Goal: Task Accomplishment & Management: Manage account settings

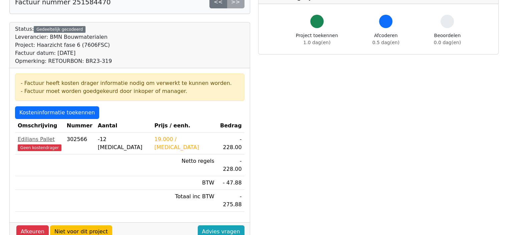
scroll to position [51, 0]
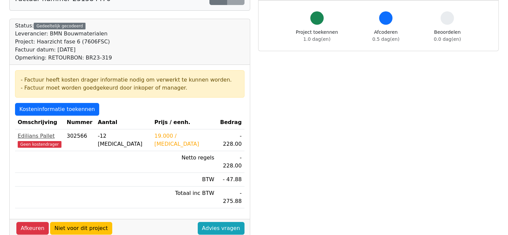
click at [34, 143] on span "Geen kostendrager" at bounding box center [40, 144] width 44 height 7
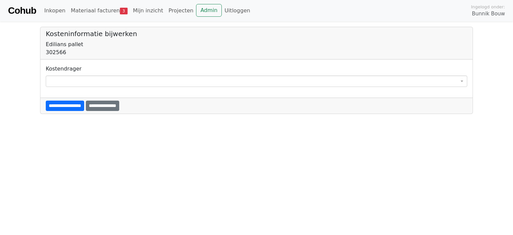
click at [84, 79] on span at bounding box center [257, 81] width 422 height 11
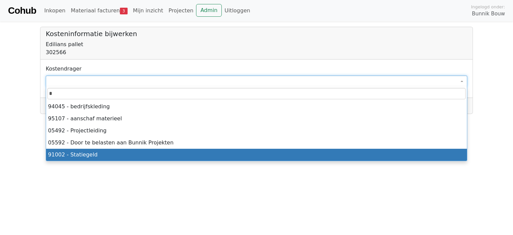
type input "*"
select select "****"
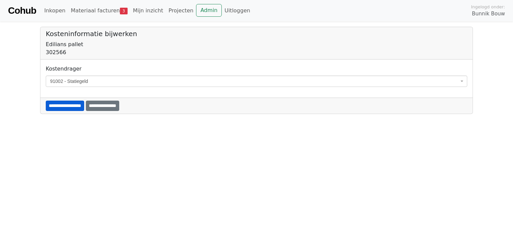
click at [77, 107] on input "**********" at bounding box center [65, 106] width 38 height 10
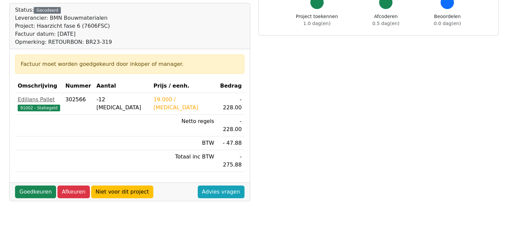
scroll to position [111, 0]
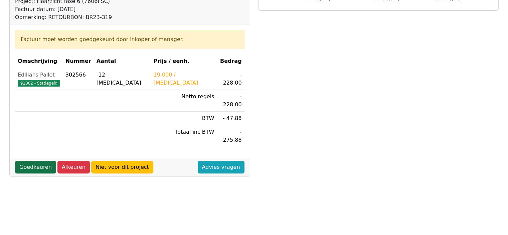
click at [31, 161] on link "Goedkeuren" at bounding box center [35, 167] width 41 height 13
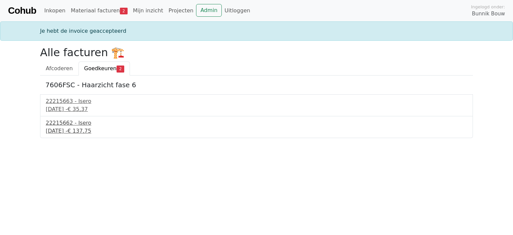
click at [59, 127] on div "11 september 2025 - € 137,75" at bounding box center [257, 131] width 422 height 8
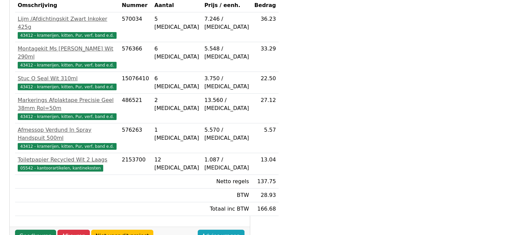
scroll to position [147, 0]
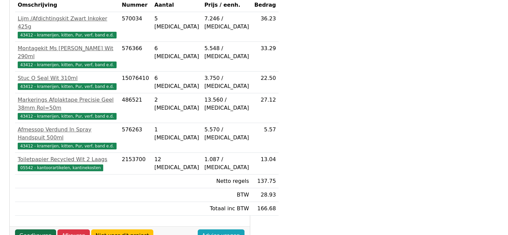
click at [30, 229] on link "Goedkeuren" at bounding box center [35, 235] width 41 height 13
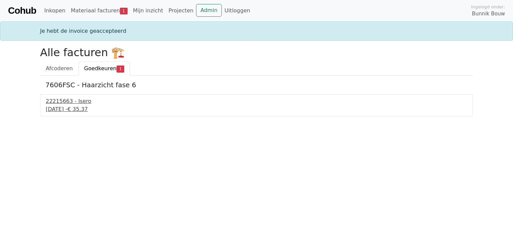
click at [66, 103] on div "22215663 - Isero" at bounding box center [257, 101] width 422 height 8
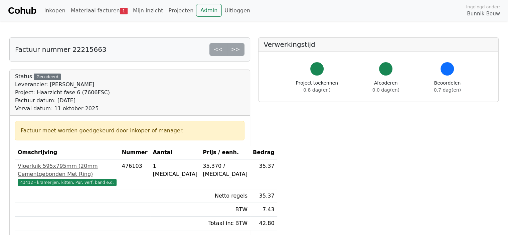
click at [64, 186] on span "43412 - kramerijen, kitten, Pur, verf, band e.d." at bounding box center [67, 182] width 99 height 7
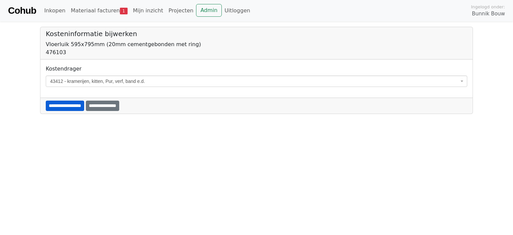
click at [72, 103] on input "**********" at bounding box center [65, 106] width 38 height 10
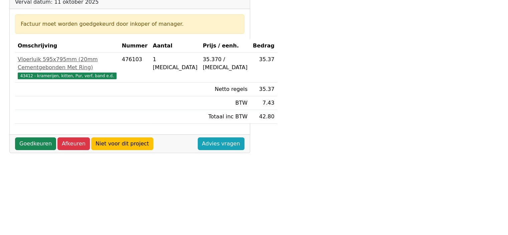
scroll to position [136, 0]
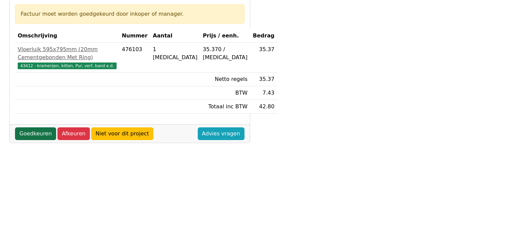
click at [32, 140] on link "Goedkeuren" at bounding box center [35, 133] width 41 height 13
